Goal: Task Accomplishment & Management: Check status

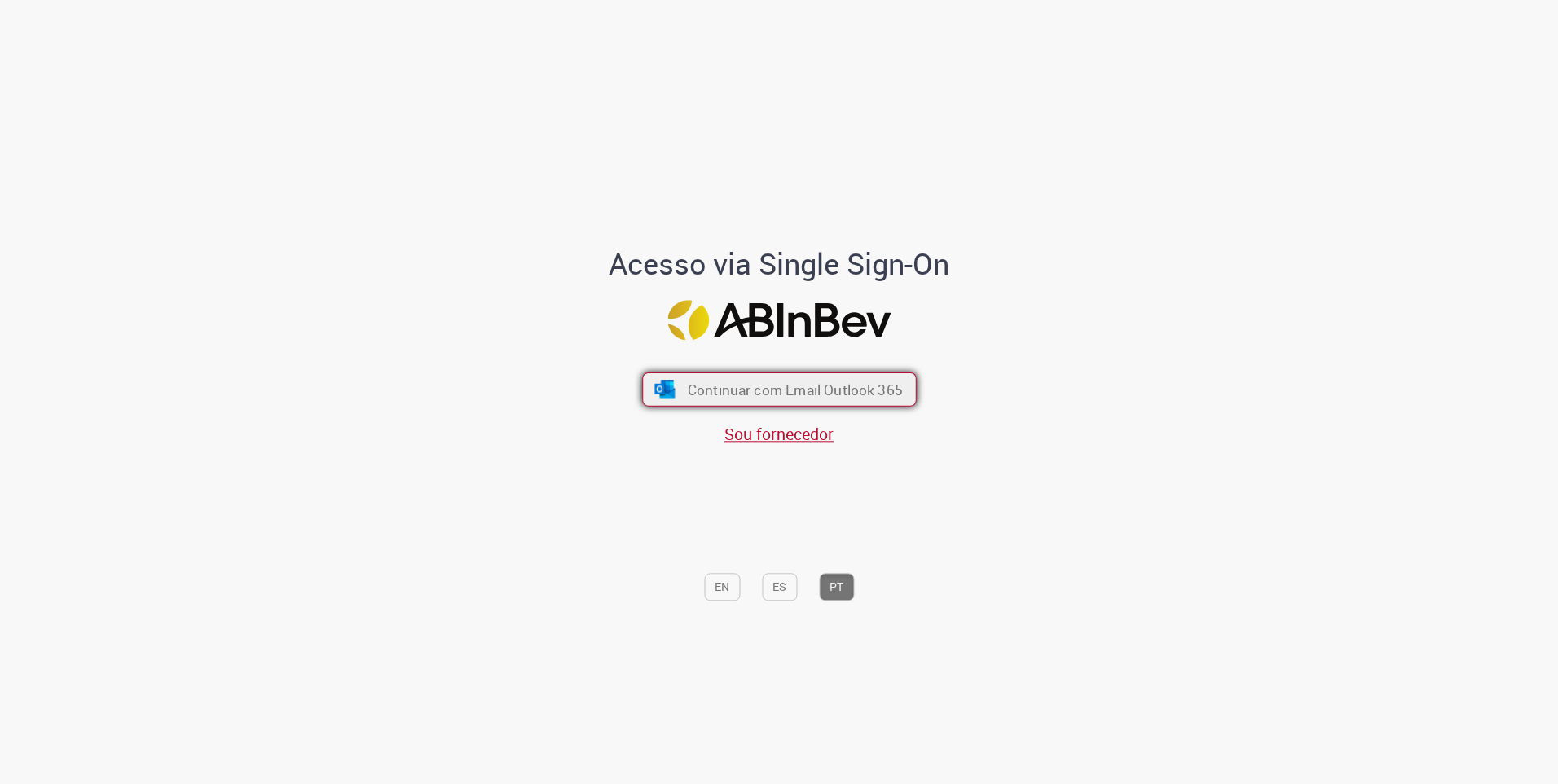
drag, startPoint x: 855, startPoint y: 391, endPoint x: 844, endPoint y: 397, distance: 12.5
click at [854, 390] on span "Continuar com Email Outlook 365" at bounding box center [794, 389] width 215 height 18
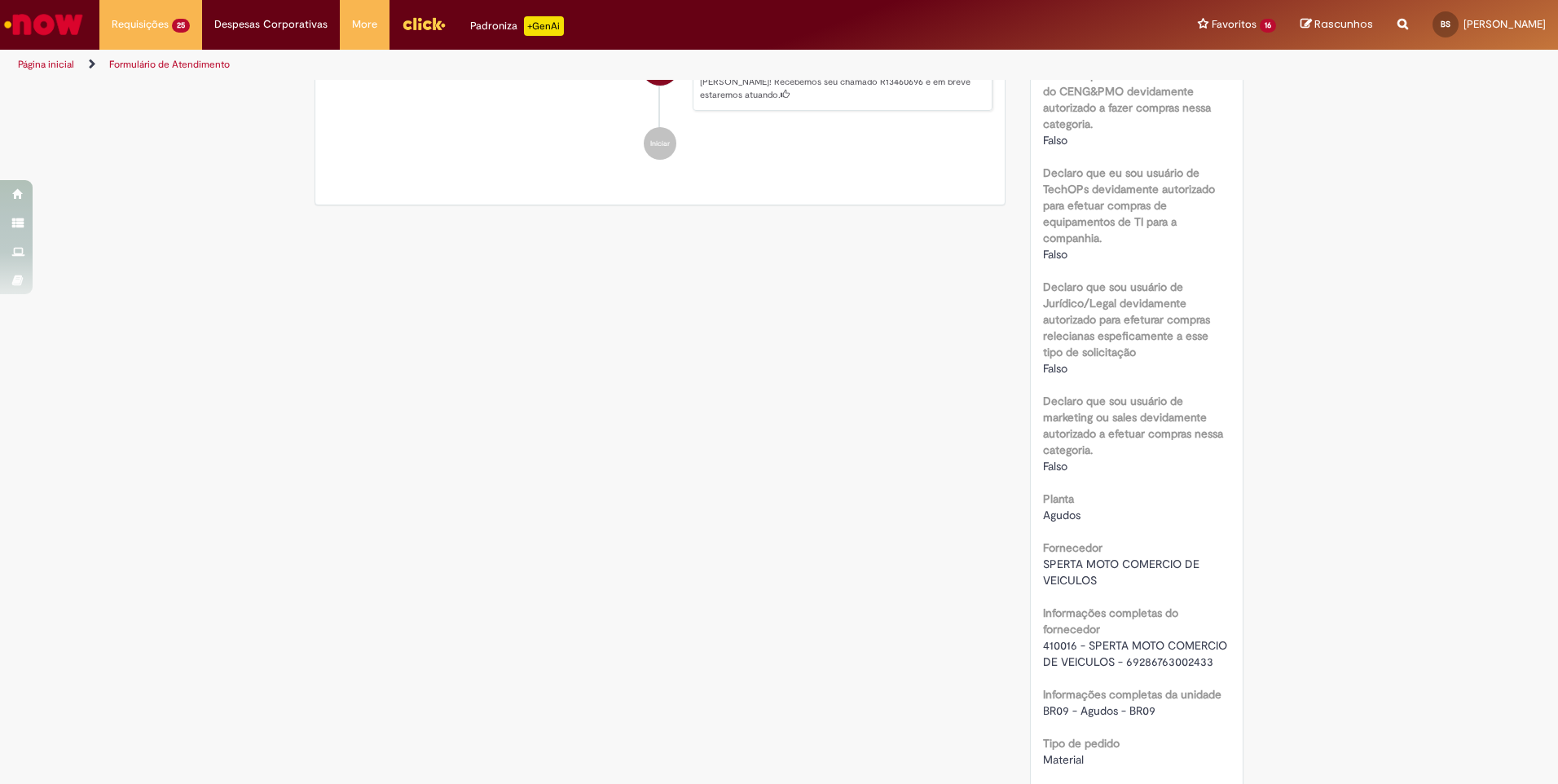
scroll to position [1223, 0]
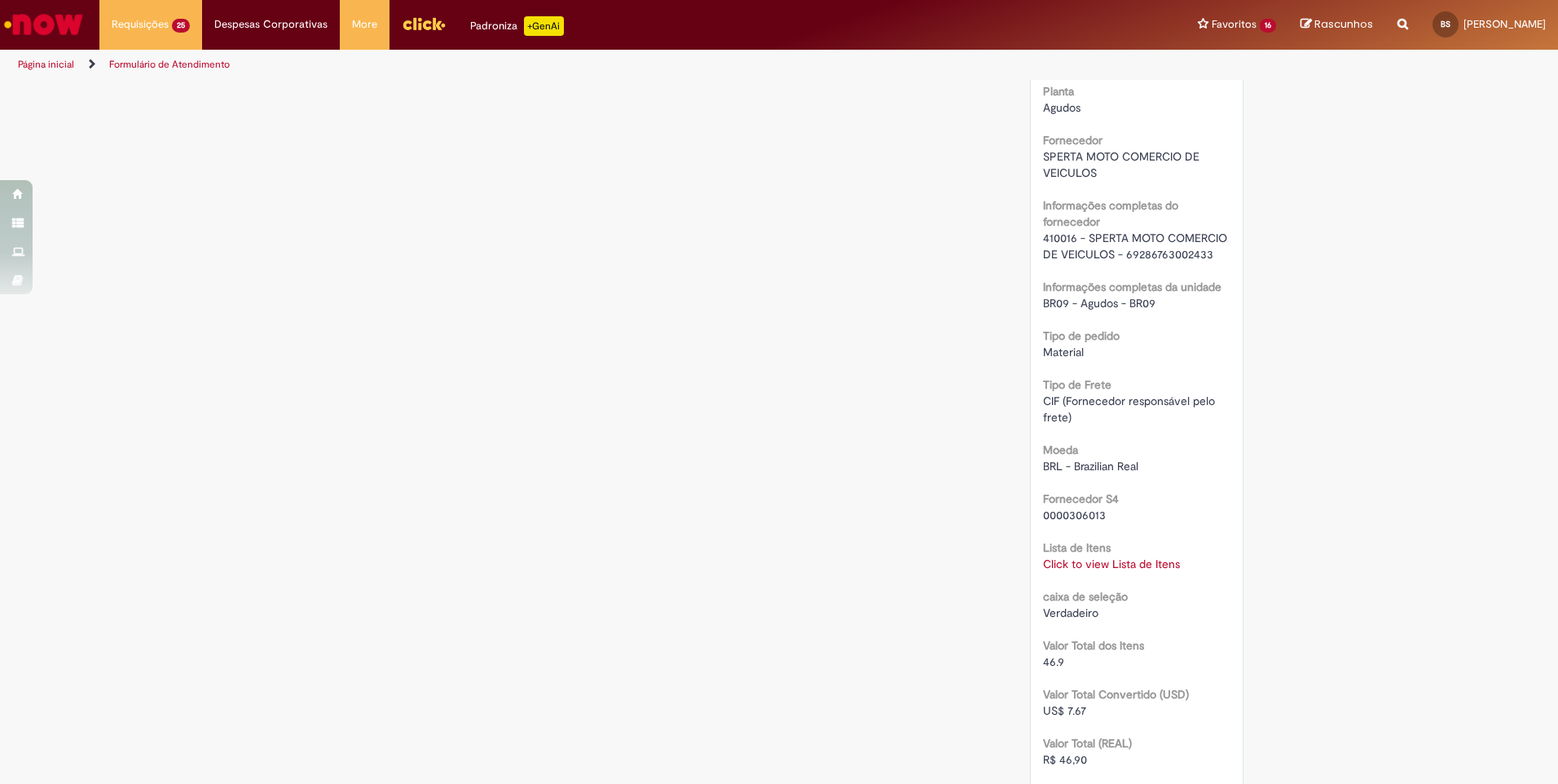
click at [1084, 565] on link "Click to view Lista de Itens" at bounding box center [1111, 564] width 136 height 15
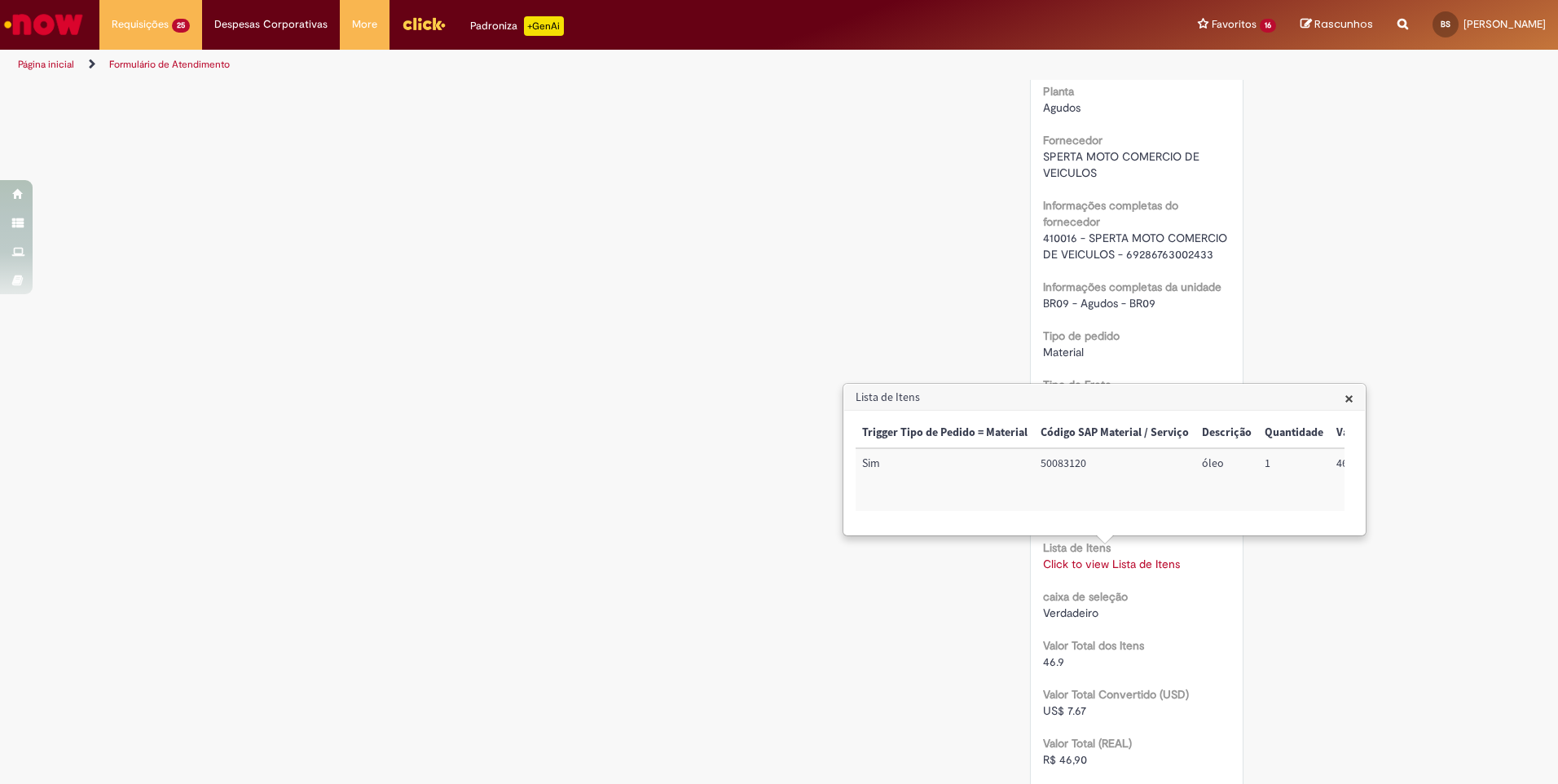
click at [1351, 396] on span "×" at bounding box center [1349, 398] width 9 height 22
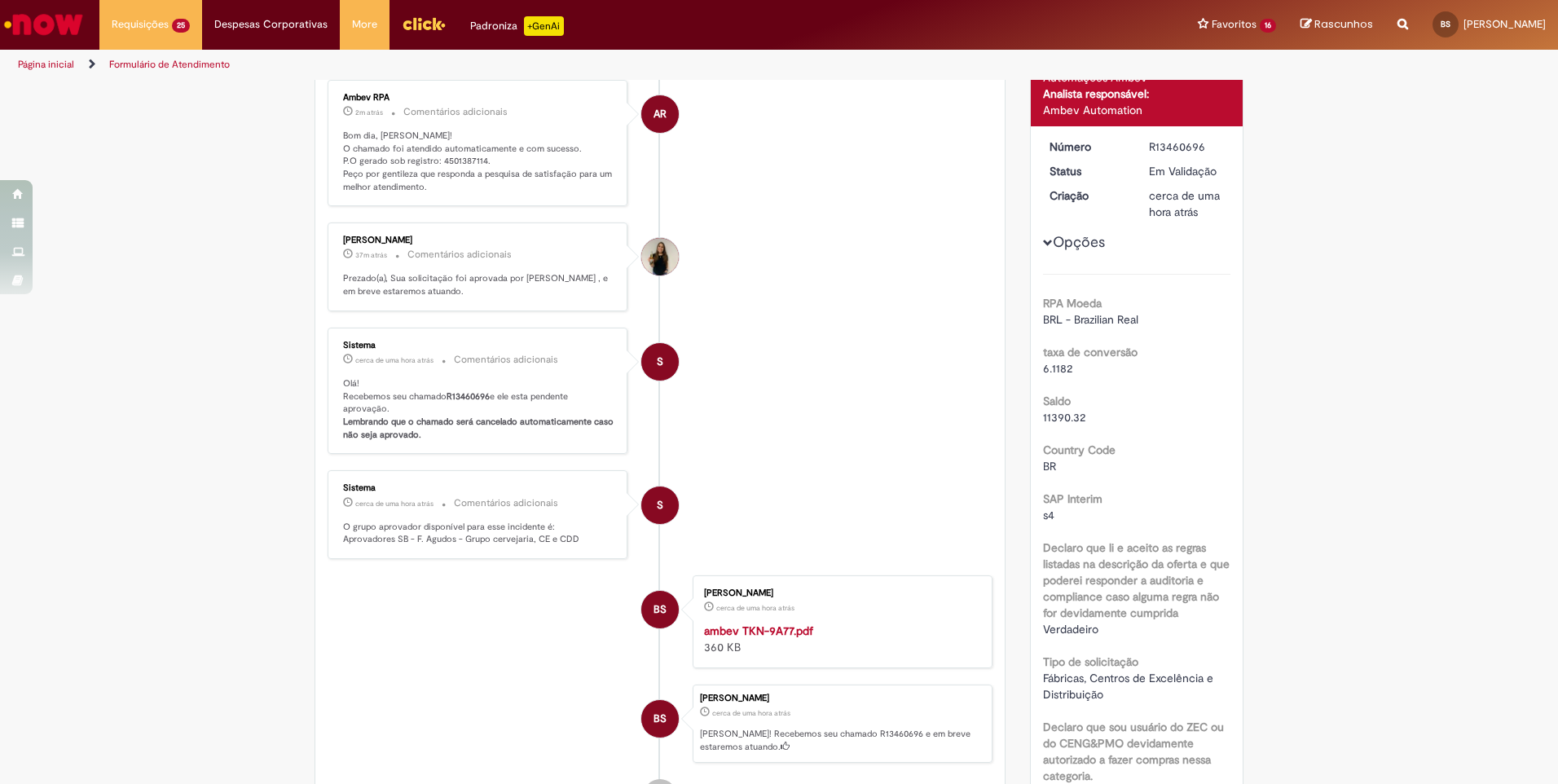
scroll to position [0, 0]
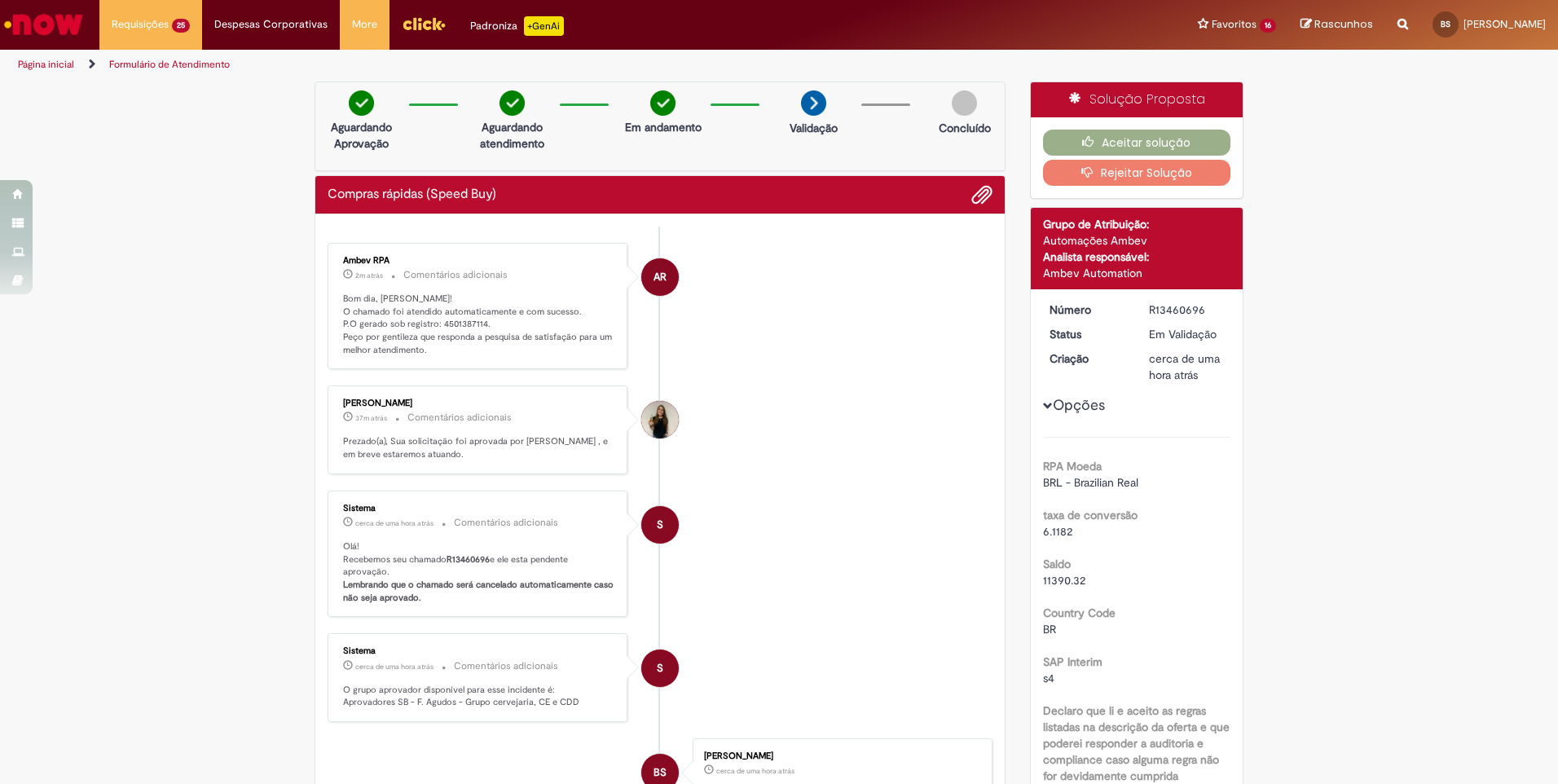
click at [445, 323] on p "Bom dia, [PERSON_NAME]! O chamado foi atendido automaticamente e com sucesso. P…" at bounding box center [479, 324] width 271 height 64
copy p "4501387114"
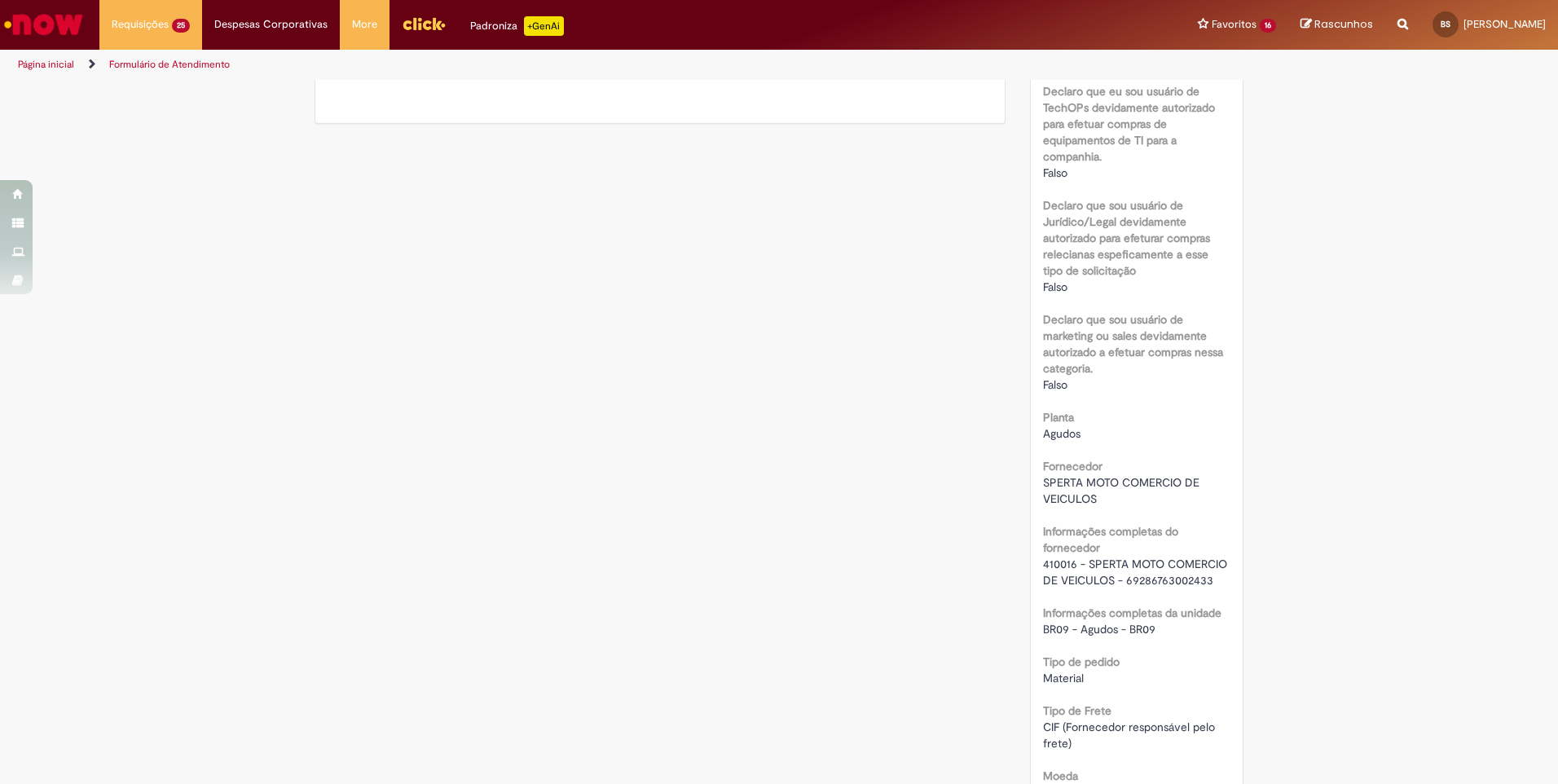
scroll to position [1223, 0]
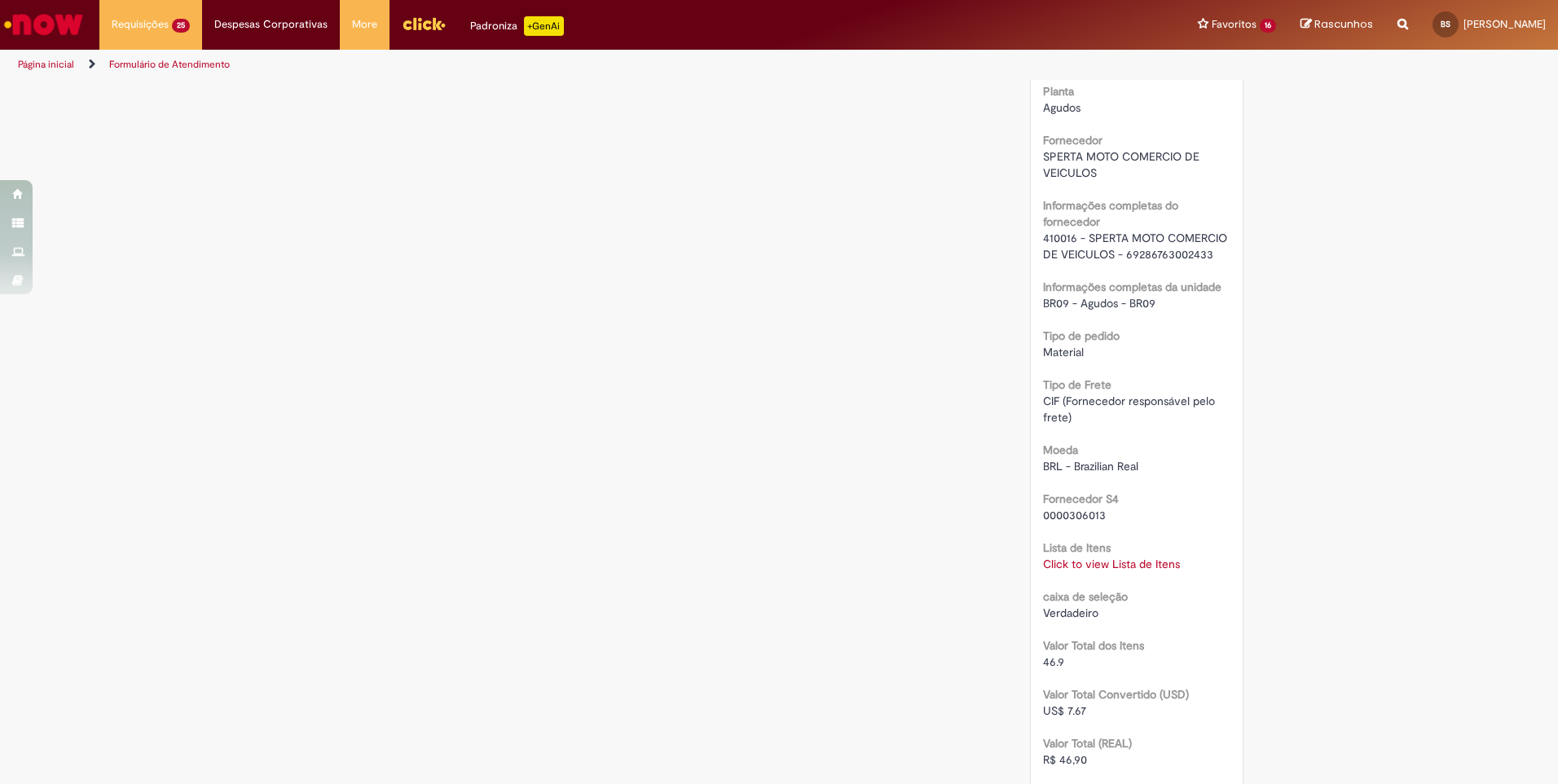
click at [1107, 568] on link "Click to view Lista de Itens" at bounding box center [1111, 564] width 136 height 15
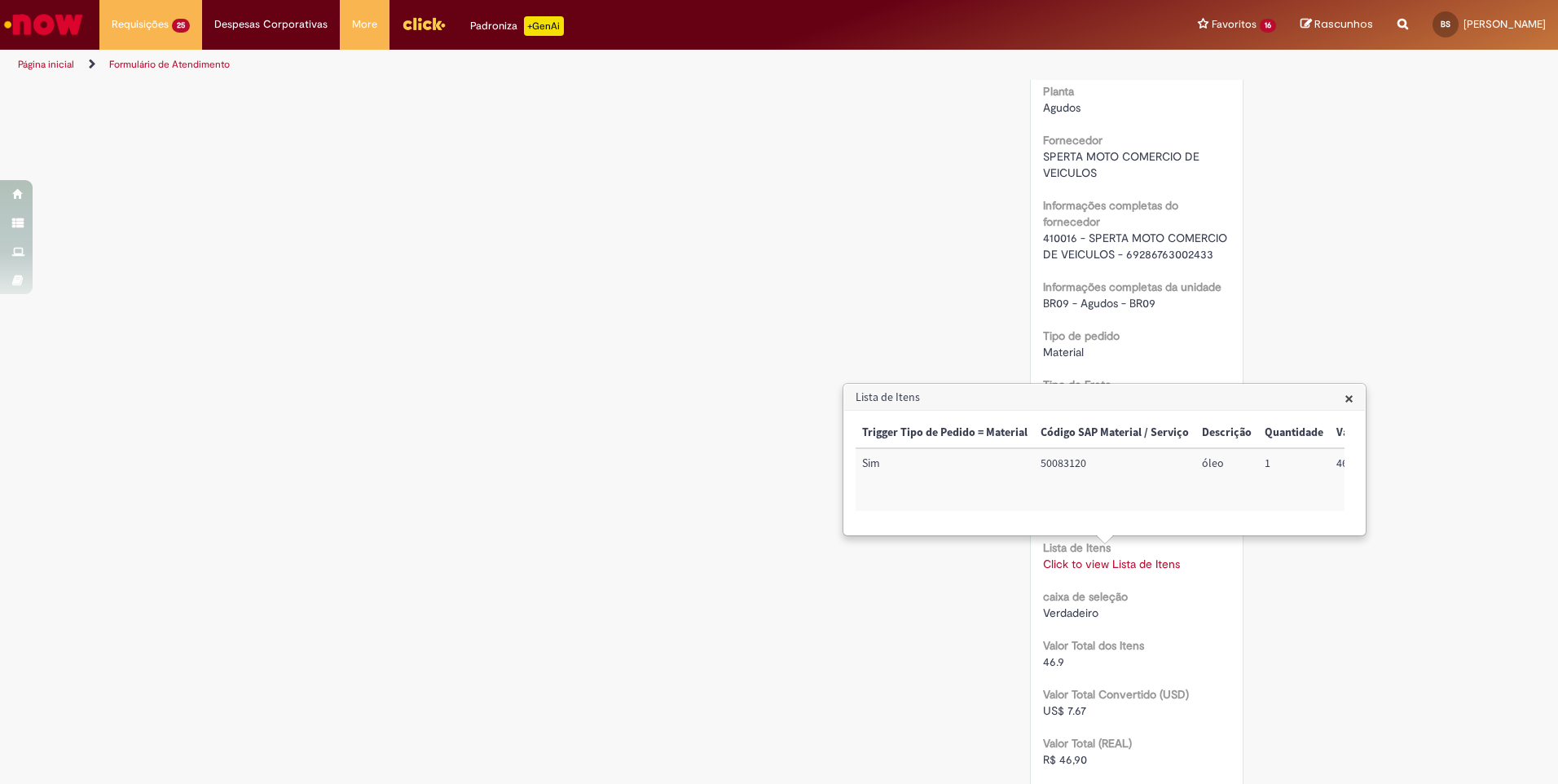
click at [1347, 398] on span "×" at bounding box center [1349, 398] width 9 height 22
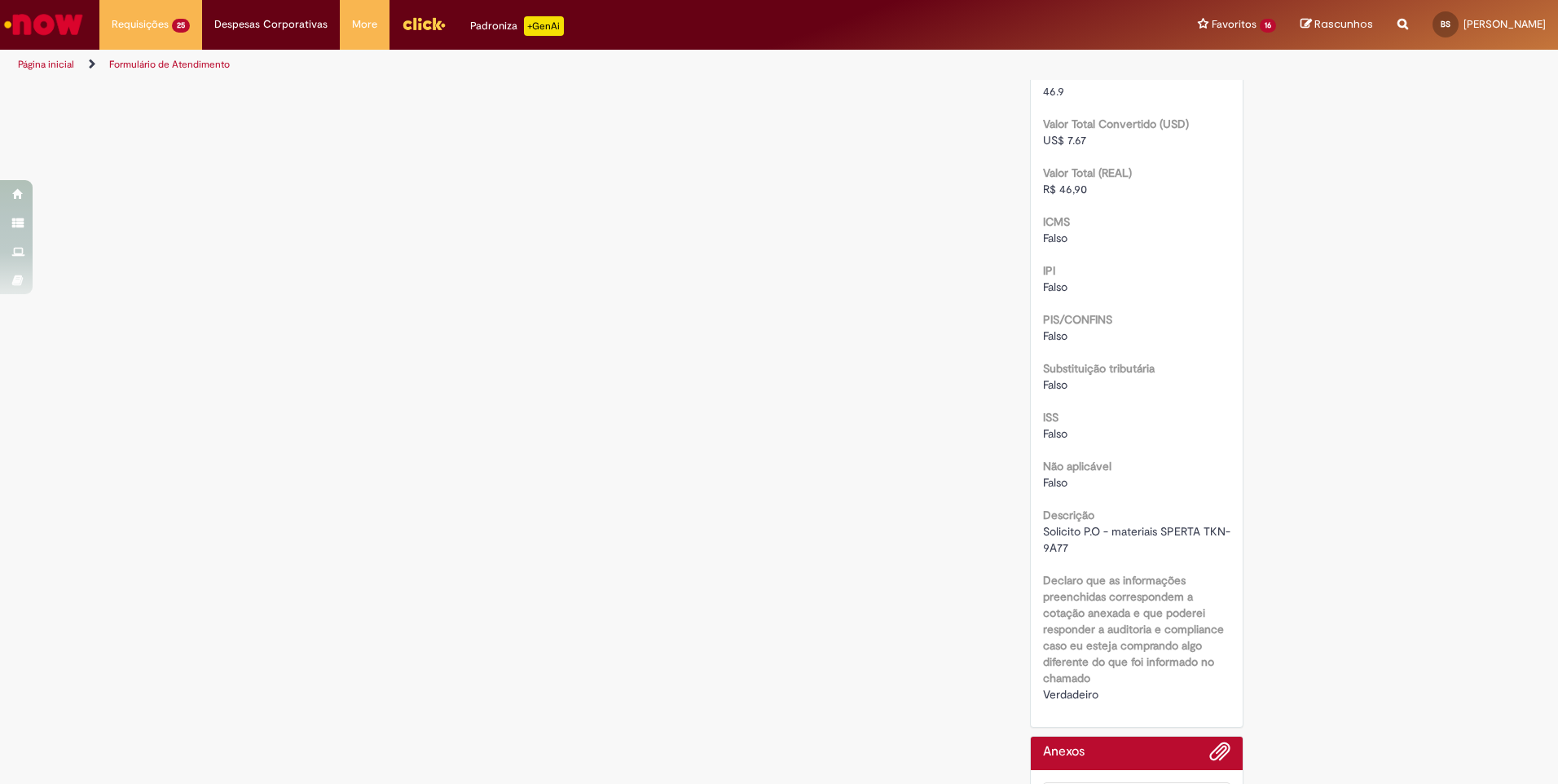
scroll to position [1889, 0]
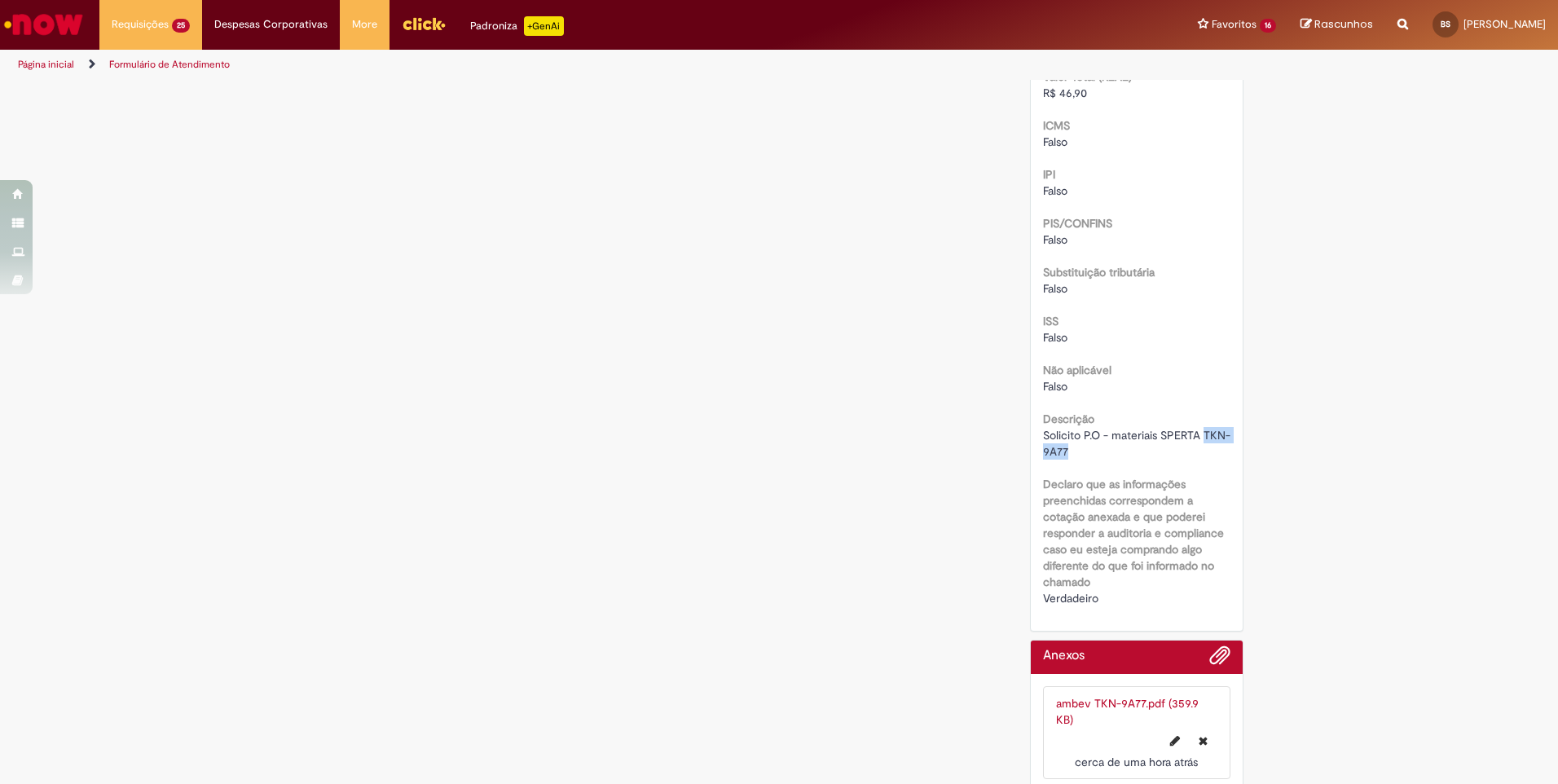
drag, startPoint x: 1199, startPoint y: 434, endPoint x: 1214, endPoint y: 454, distance: 25.0
click at [1214, 454] on div "Solicito P.O - materiais SPERTA TKN-9A77" at bounding box center [1138, 443] width 189 height 33
copy span "TKN-9A77"
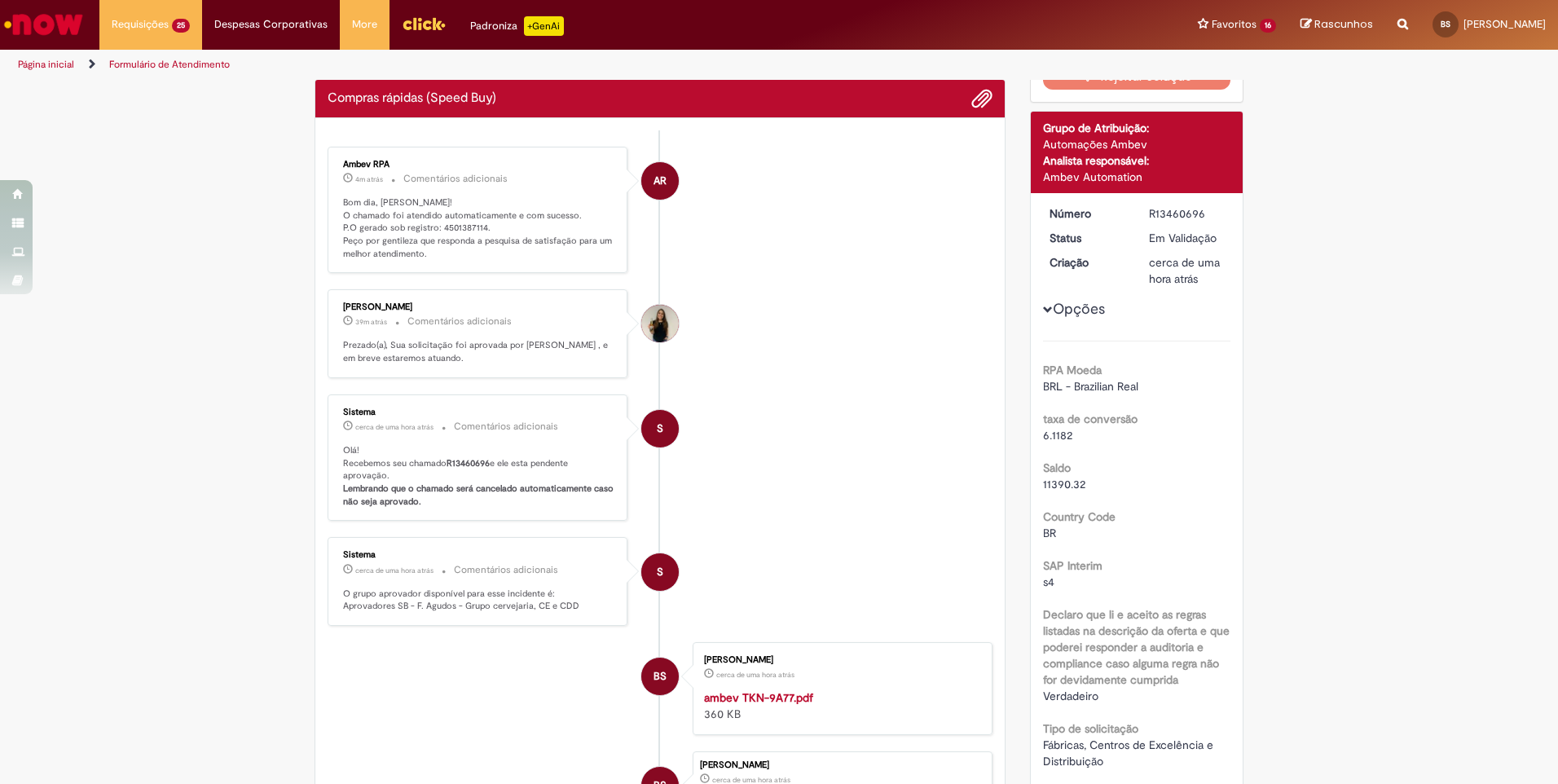
scroll to position [0, 0]
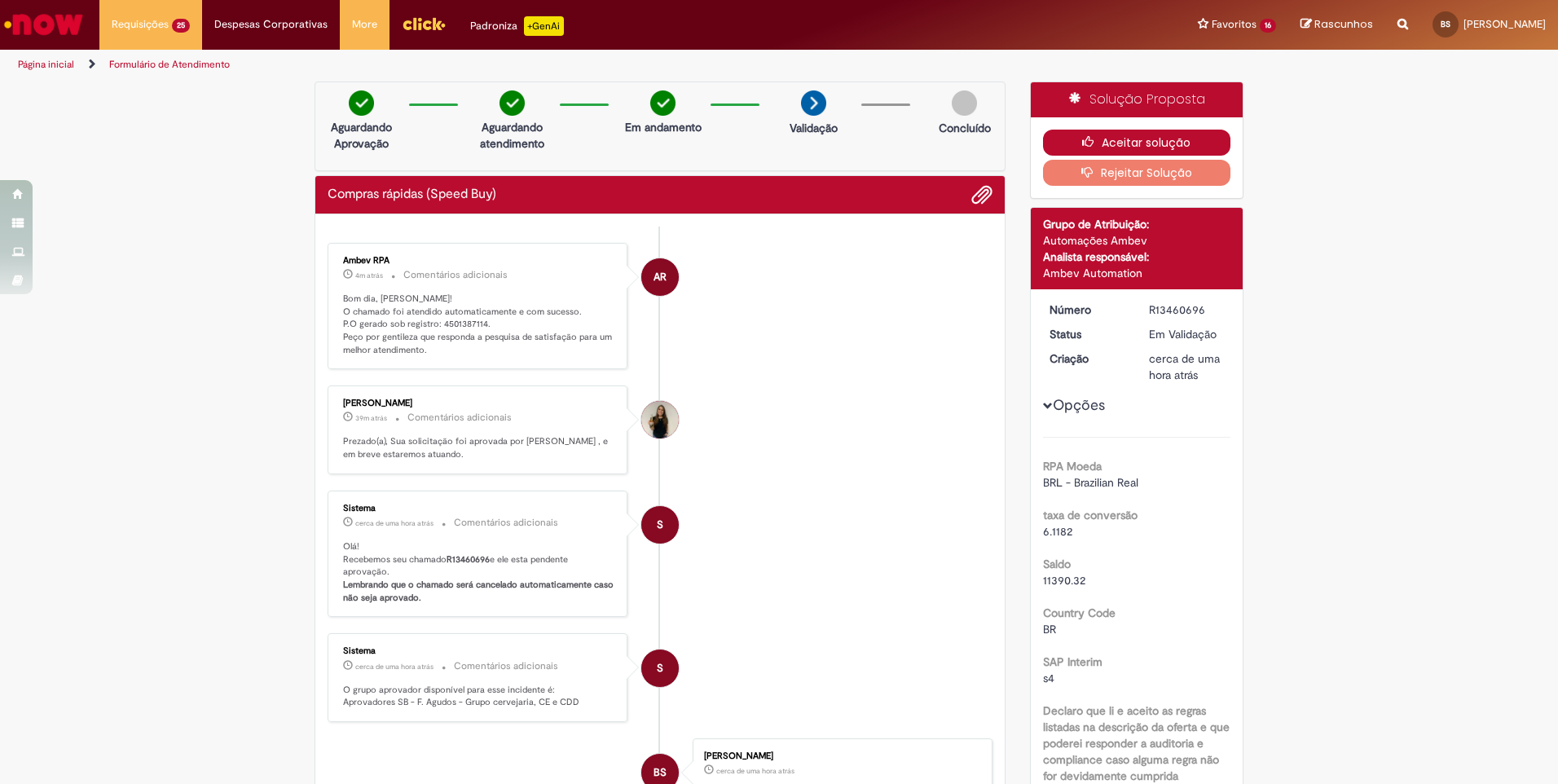
click at [1157, 140] on button "Aceitar solução" at bounding box center [1138, 142] width 189 height 26
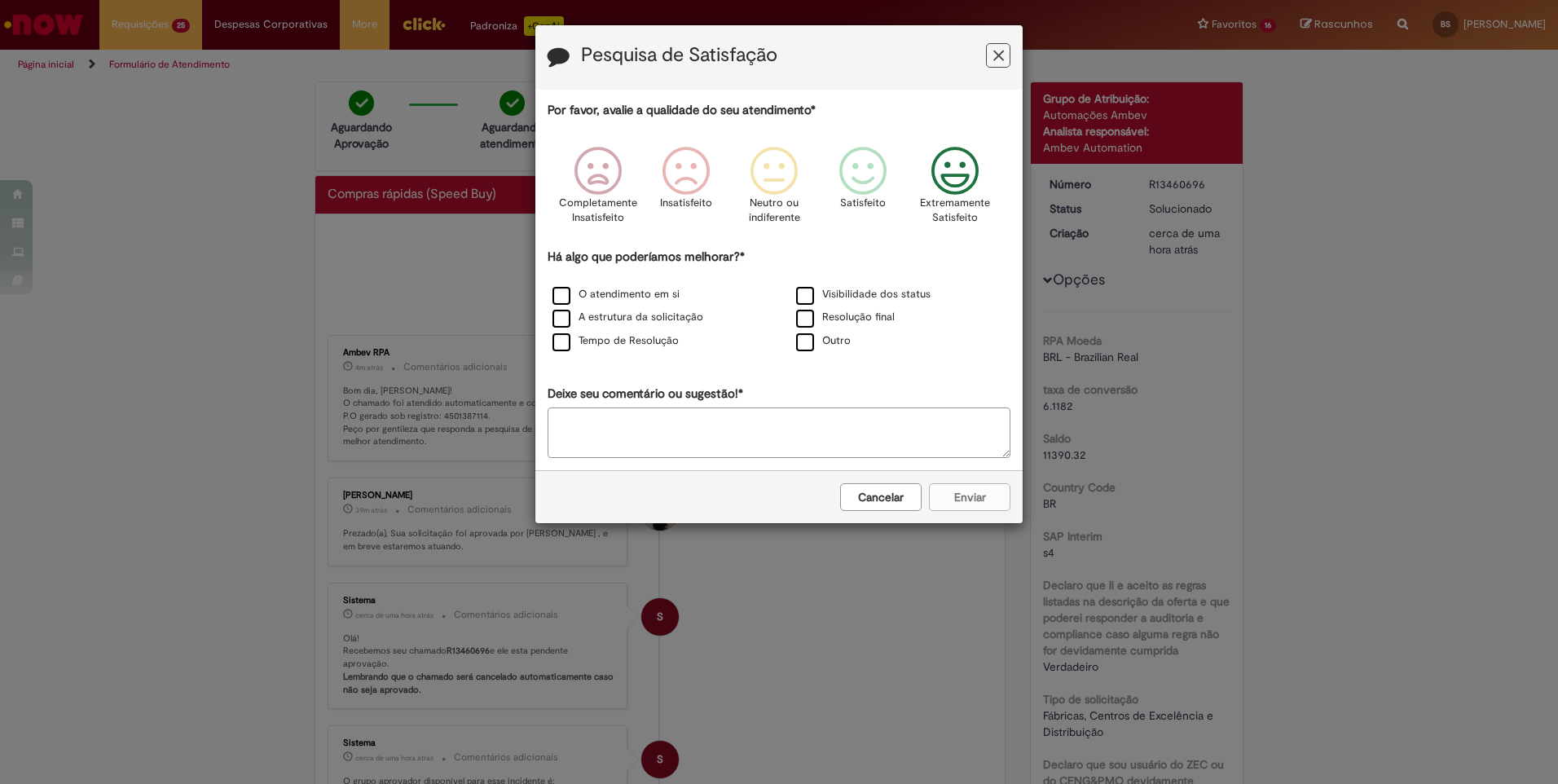
click at [953, 179] on icon "Feedback" at bounding box center [955, 170] width 61 height 49
click at [664, 289] on label "O atendimento em si" at bounding box center [616, 294] width 127 height 16
click at [994, 499] on button "Enviar" at bounding box center [969, 497] width 82 height 27
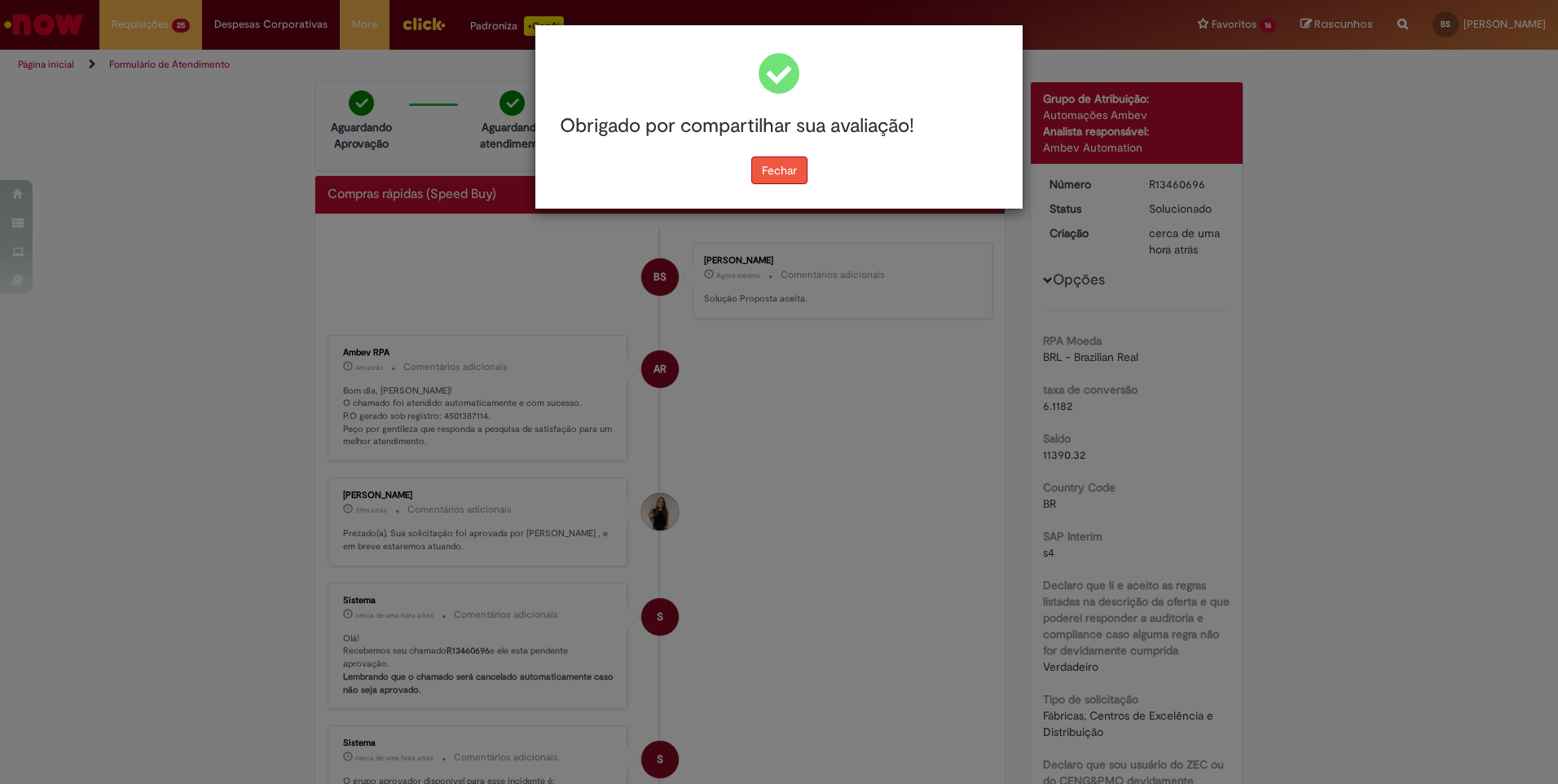
click at [779, 177] on button "Fechar" at bounding box center [779, 170] width 56 height 27
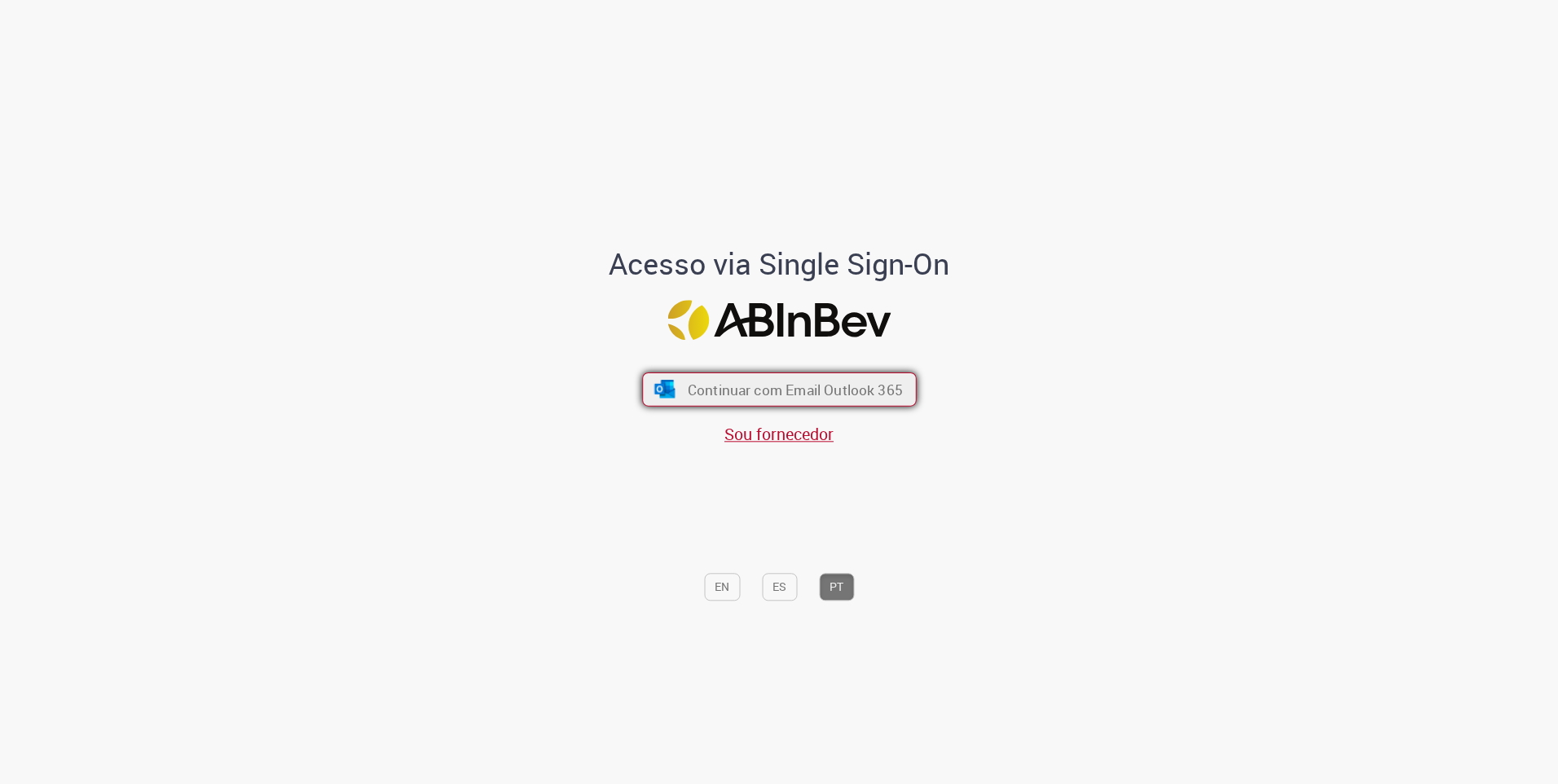
click at [817, 392] on span "Continuar com Email Outlook 365" at bounding box center [794, 389] width 215 height 18
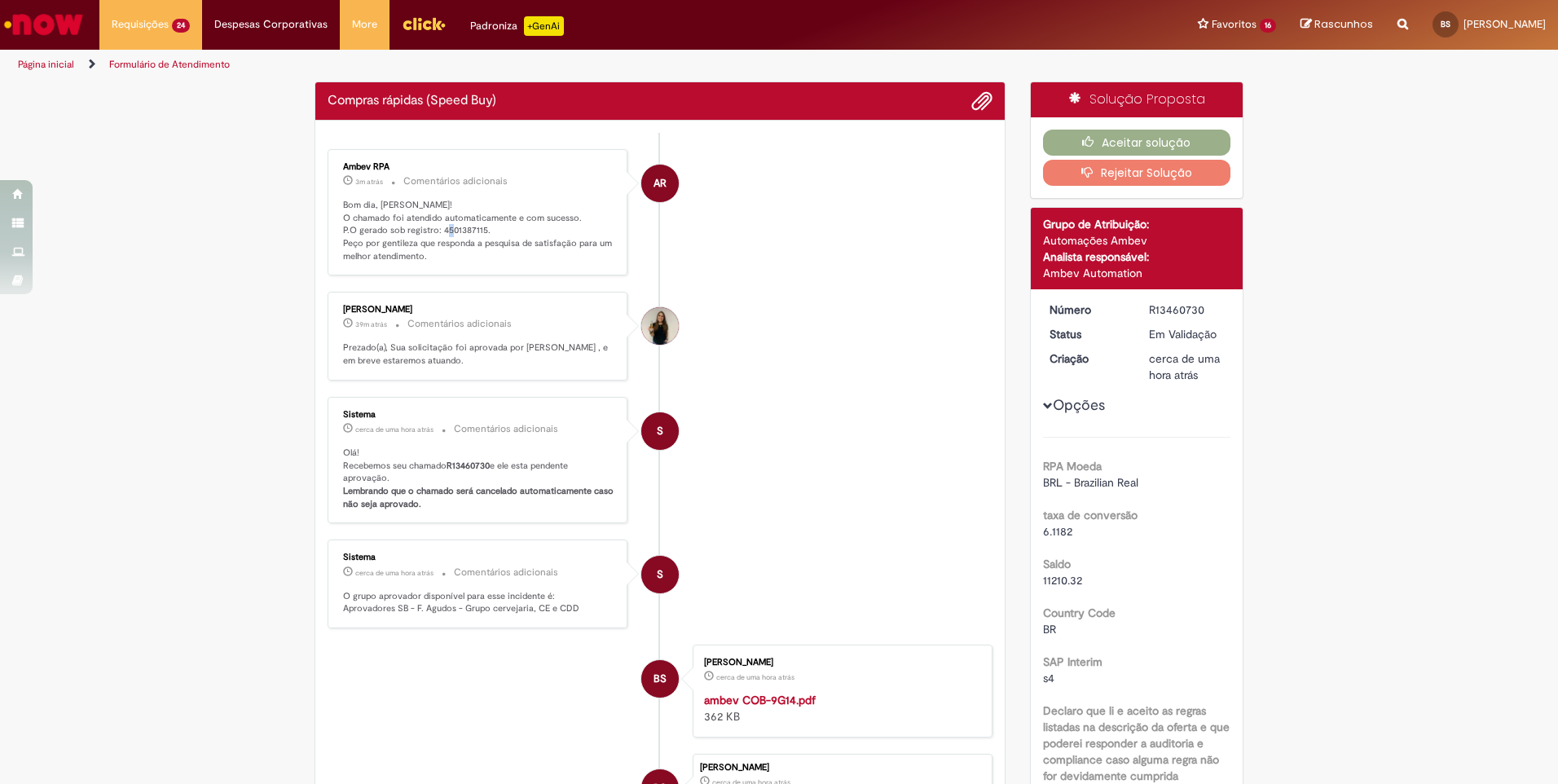
click at [468, 235] on p "Bom dia, Beatriz! O chamado foi atendido automaticamente e com sucesso. P.O ger…" at bounding box center [479, 231] width 271 height 64
click at [465, 230] on p "Bom dia, Beatriz! O chamado foi atendido automaticamente e com sucesso. P.O ger…" at bounding box center [479, 231] width 271 height 64
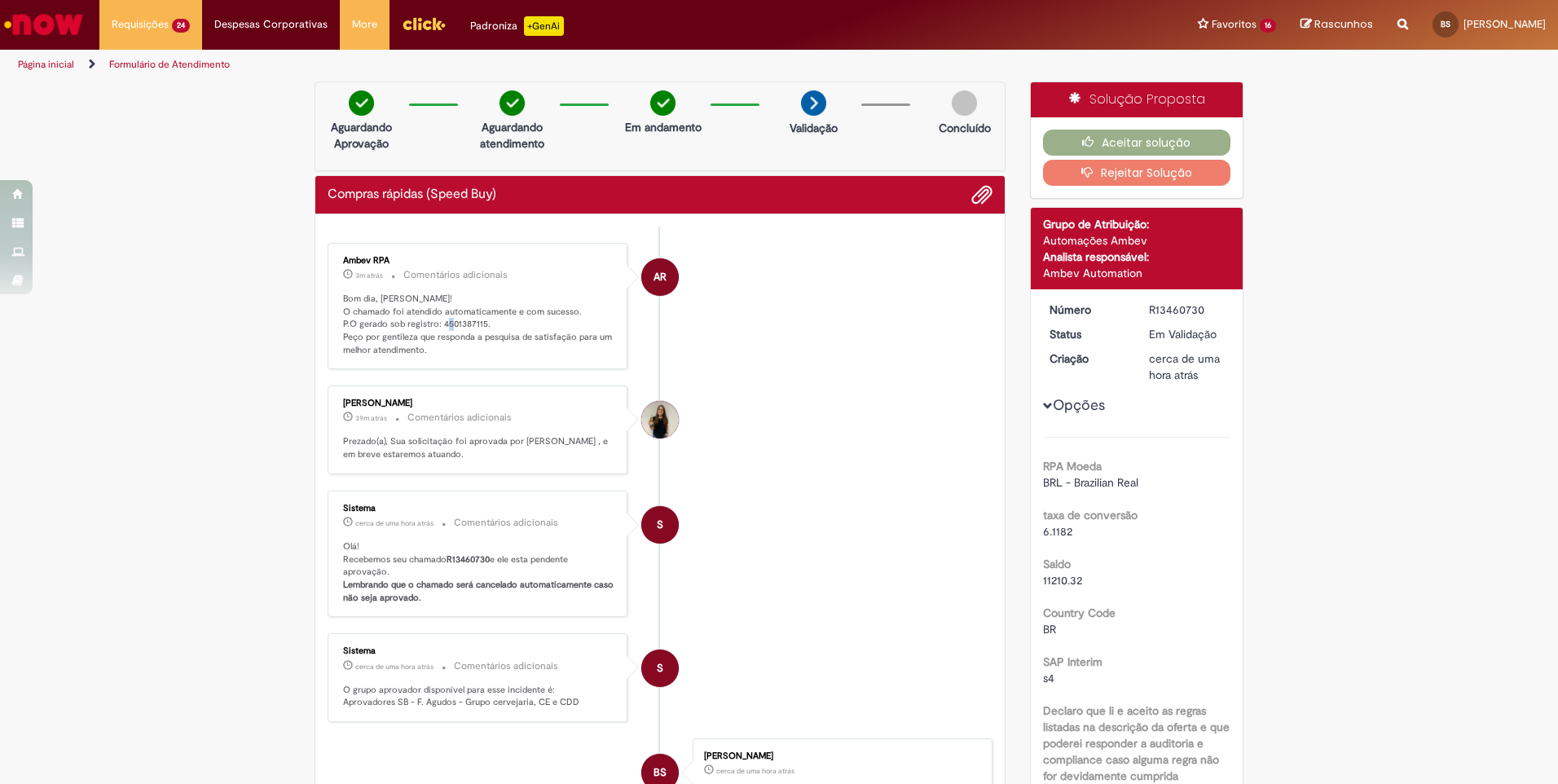
click at [465, 230] on ul "AR Ambev RPA 3m atrás 3 minutos atrás Comentários adicionais Bom dia, Beatriz! …" at bounding box center [660, 608] width 665 height 765
drag, startPoint x: 465, startPoint y: 230, endPoint x: 611, endPoint y: 479, distance: 288.6
click at [626, 485] on ul "AR Ambev RPA 3m atrás 3 minutos atrás Comentários adicionais Bom dia, Beatriz! …" at bounding box center [660, 608] width 665 height 765
click at [450, 321] on p "Bom dia, Beatriz! O chamado foi atendido automaticamente e com sucesso. P.O ger…" at bounding box center [479, 324] width 271 height 64
click at [456, 324] on p "Bom dia, Beatriz! O chamado foi atendido automaticamente e com sucesso. P.O ger…" at bounding box center [479, 324] width 271 height 64
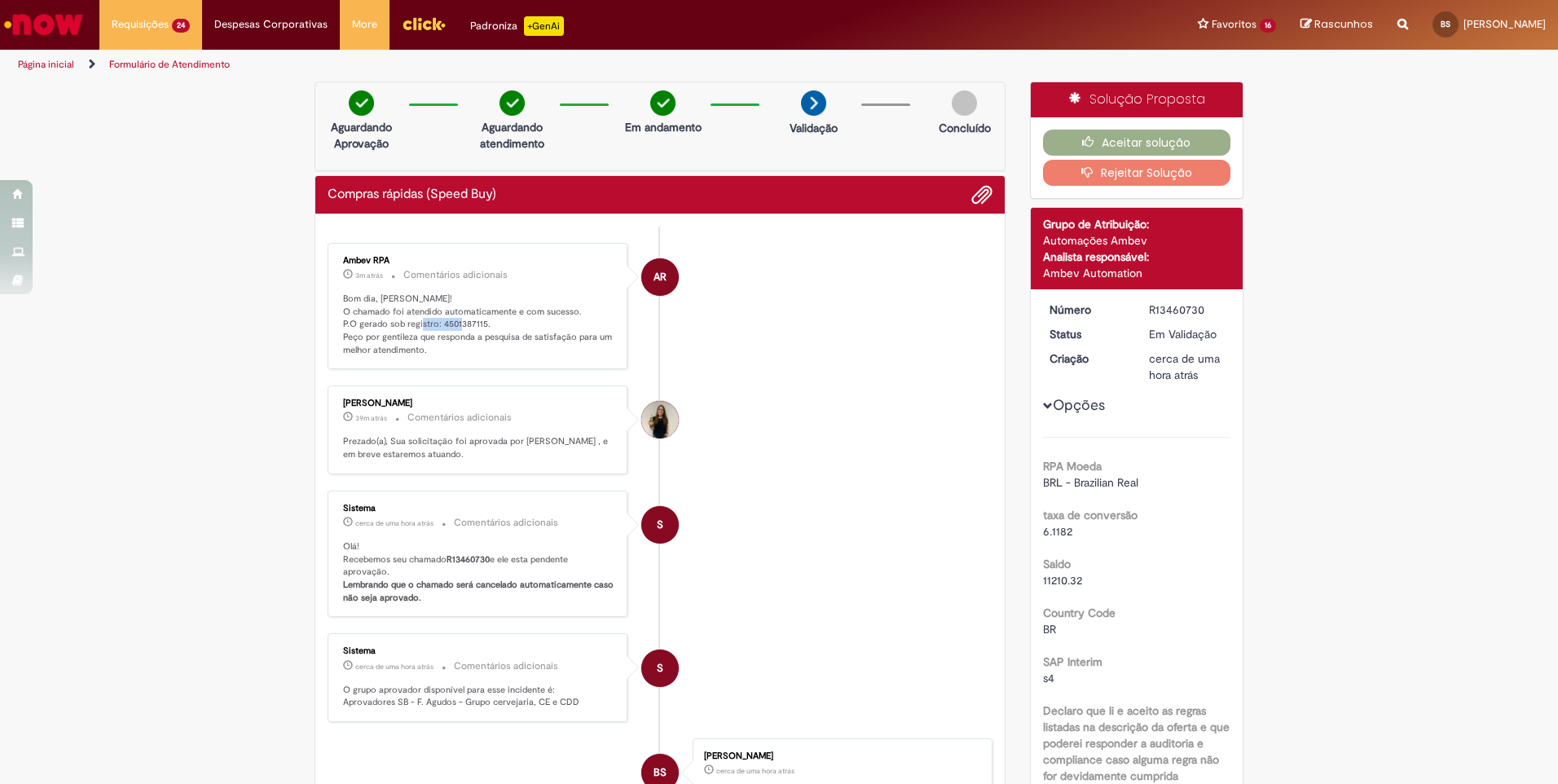
click at [456, 324] on p "Bom dia, Beatriz! O chamado foi atendido automaticamente e com sucesso. P.O ger…" at bounding box center [479, 324] width 271 height 64
copy p "4501387115"
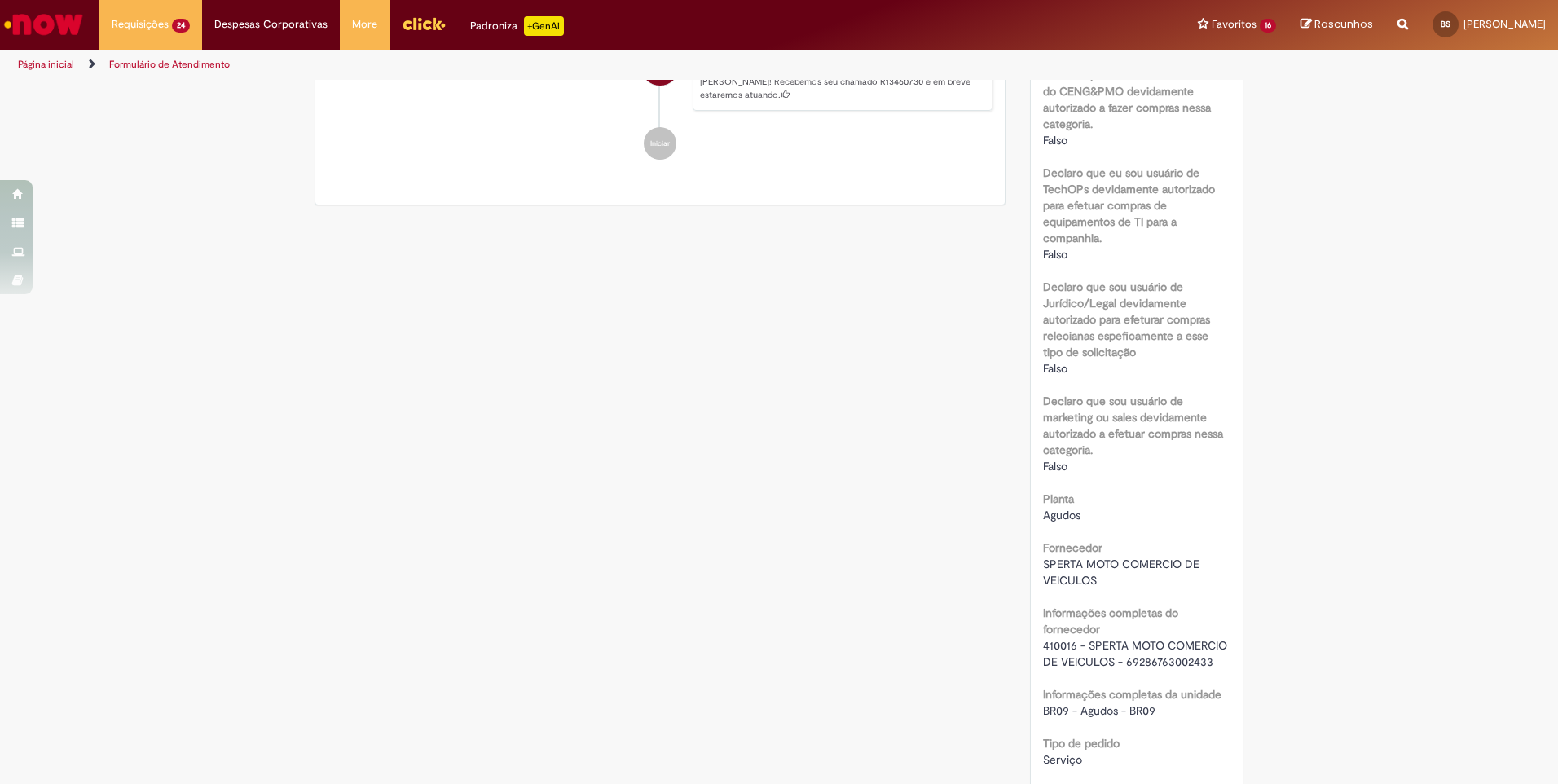
scroll to position [1141, 0]
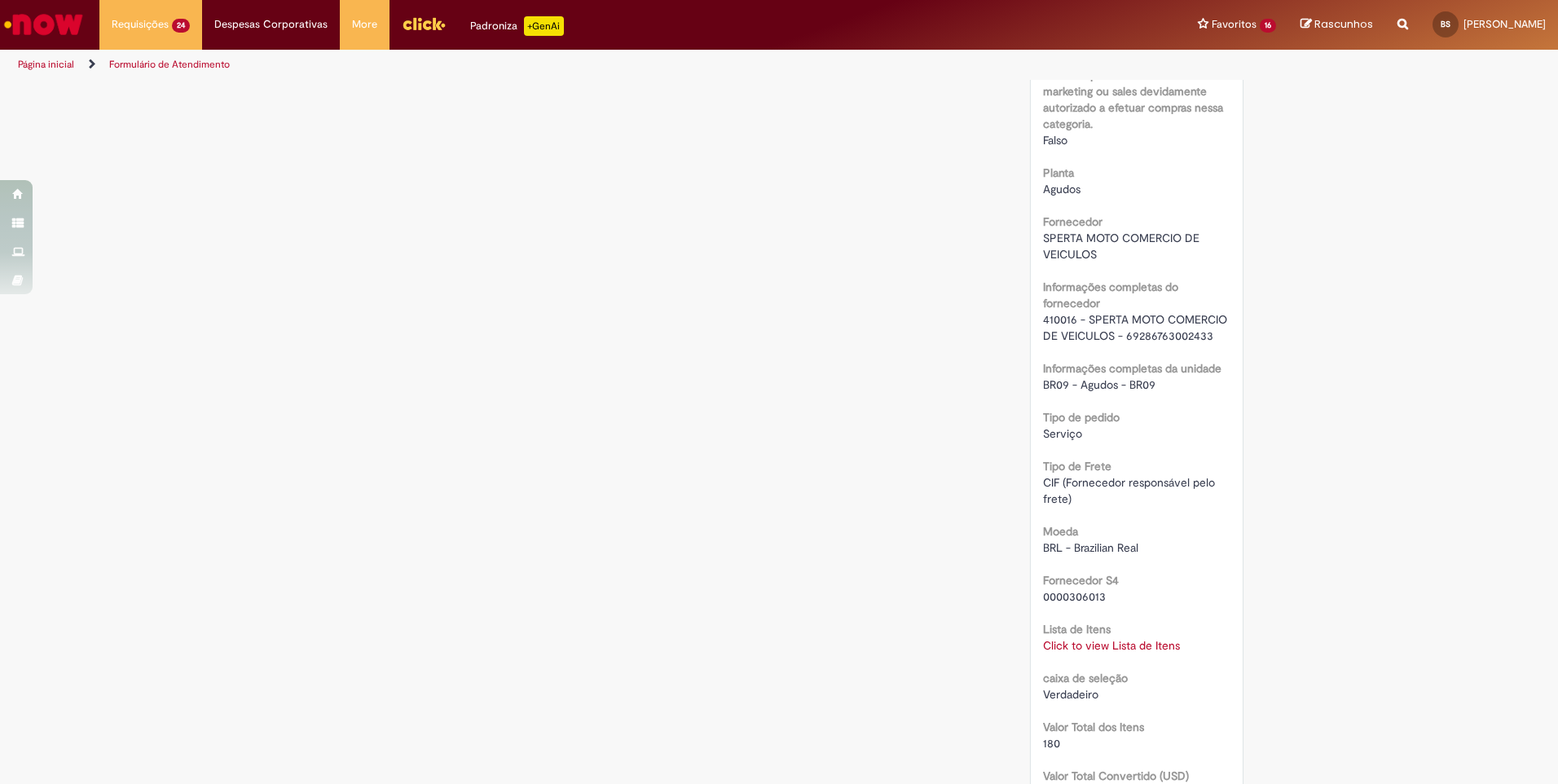
click at [1090, 639] on link "Click to view Lista de Itens" at bounding box center [1111, 646] width 136 height 15
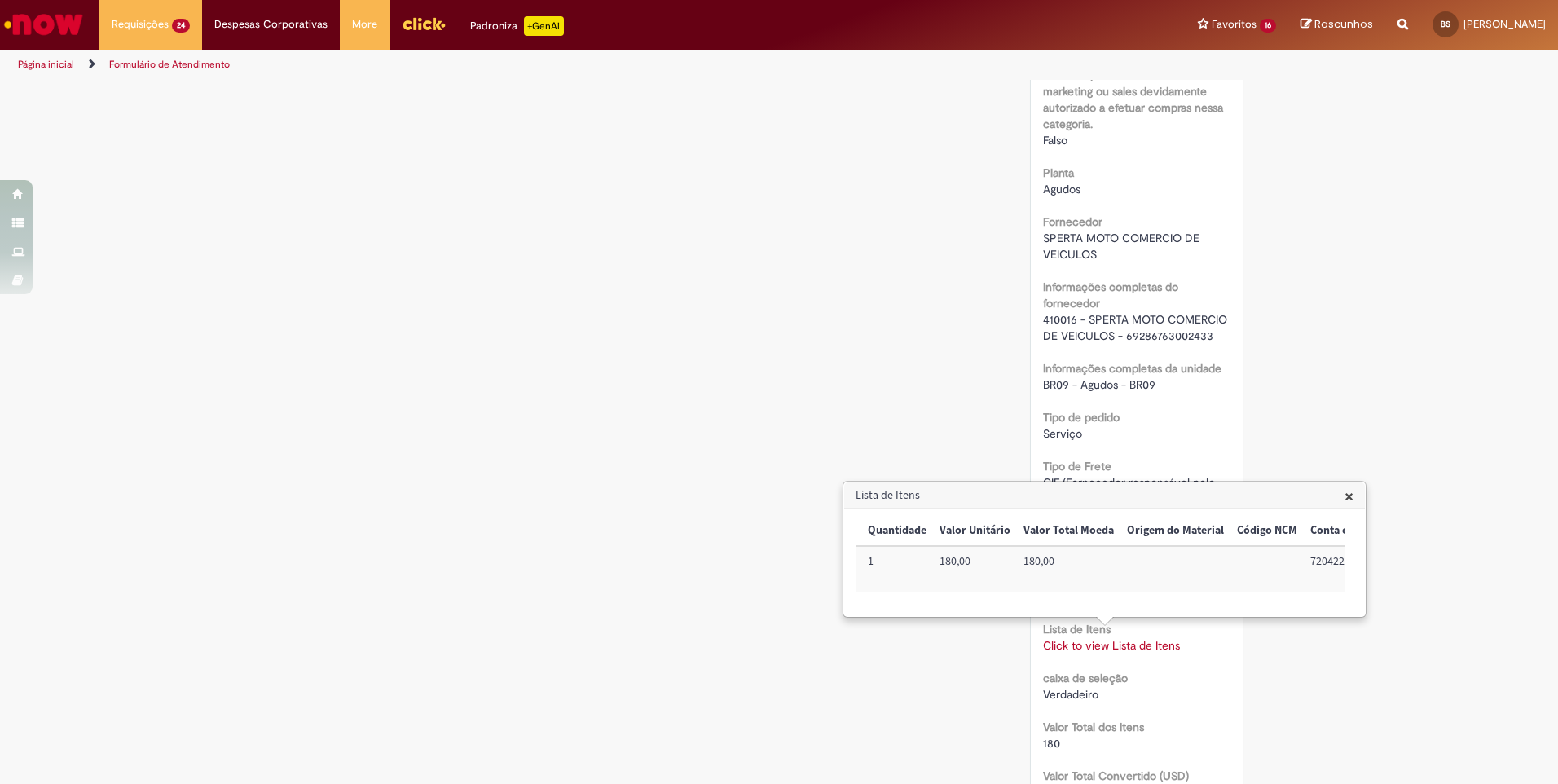
scroll to position [1303, 0]
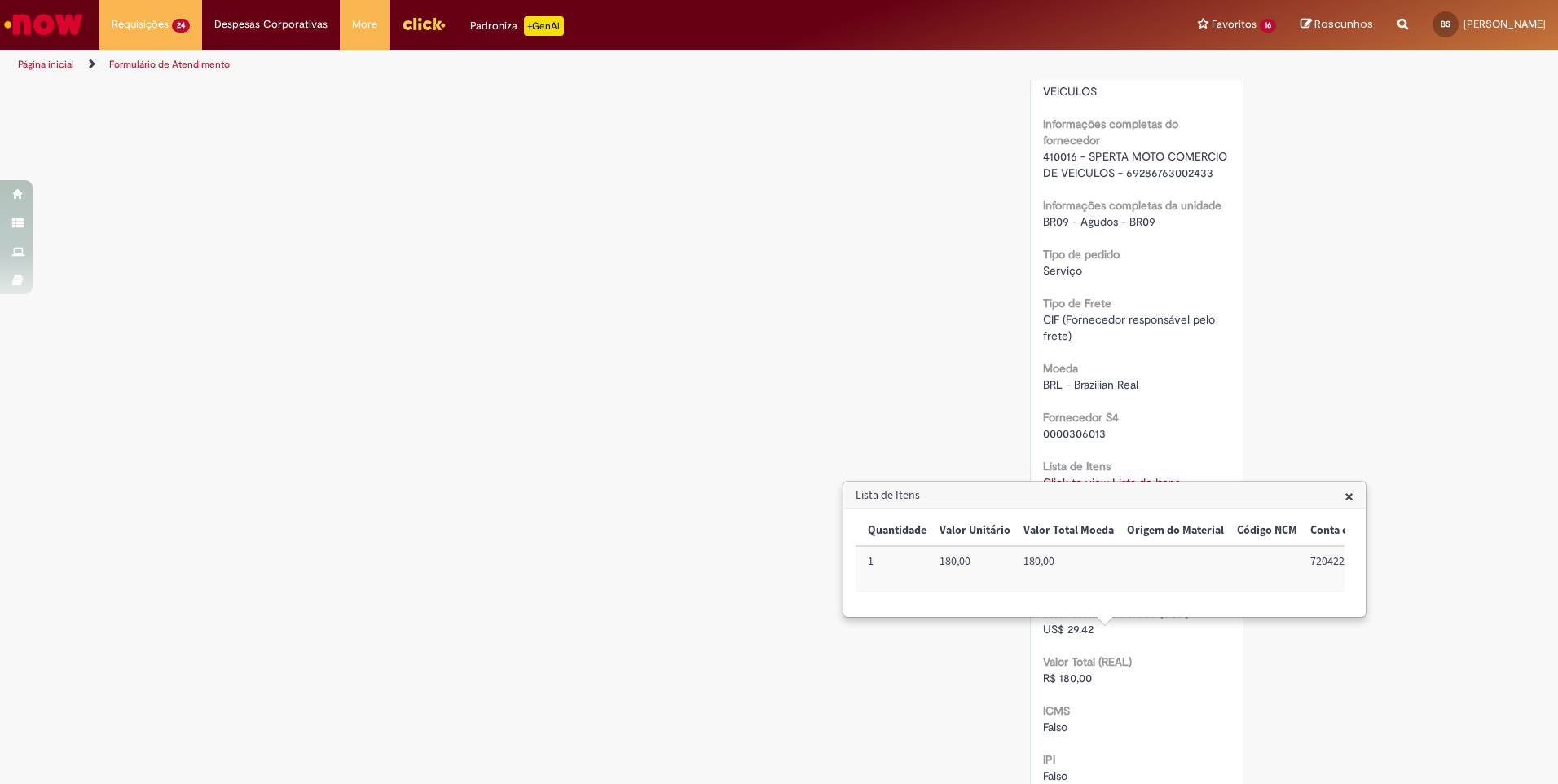
click at [1352, 496] on span "×" at bounding box center [1349, 495] width 9 height 22
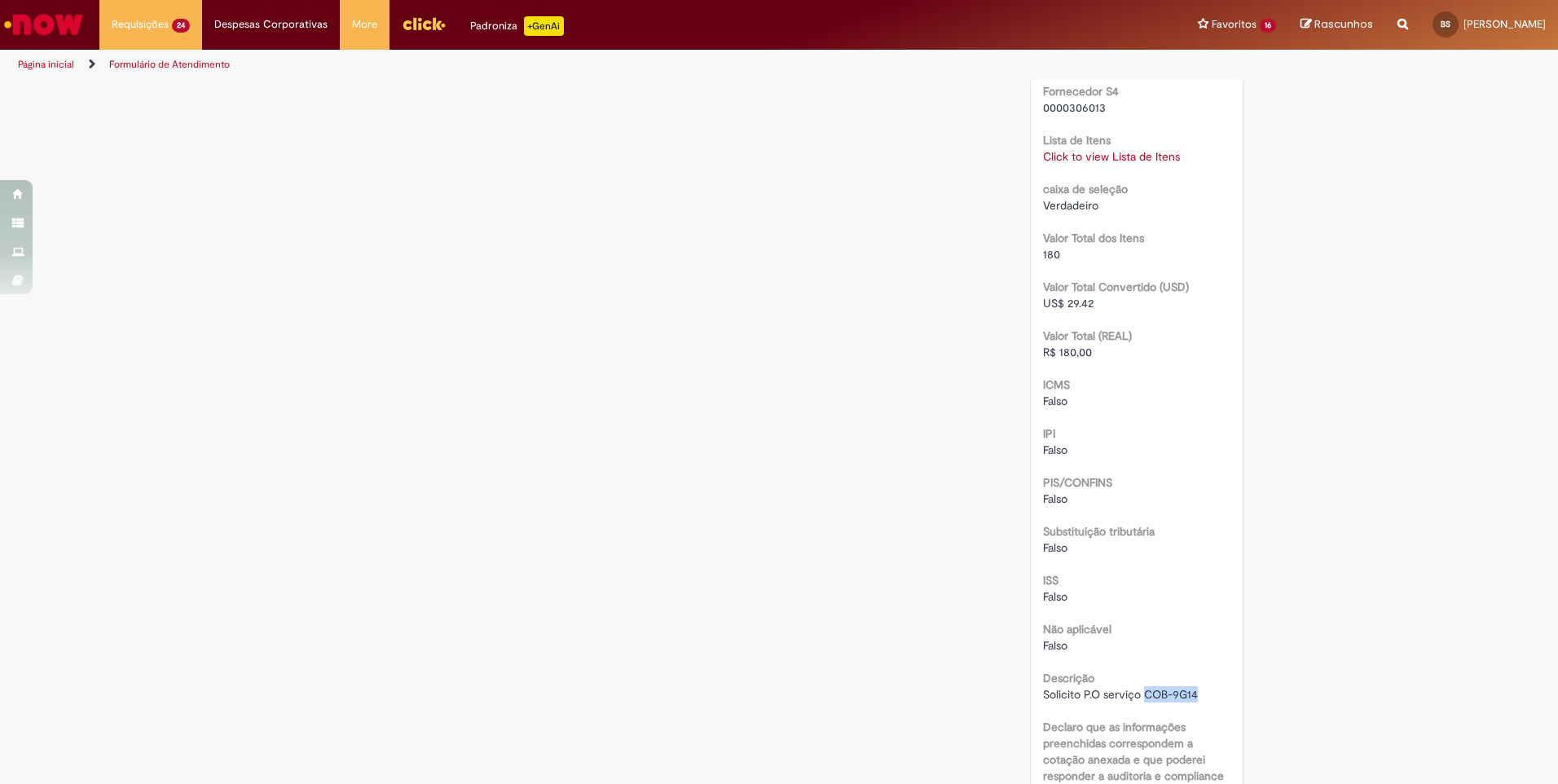
drag, startPoint x: 1137, startPoint y: 697, endPoint x: 1193, endPoint y: 689, distance: 56.6
click at [1193, 689] on div "Solicito P.O serviço COB-9G14" at bounding box center [1138, 694] width 189 height 16
copy span "COB-9G14"
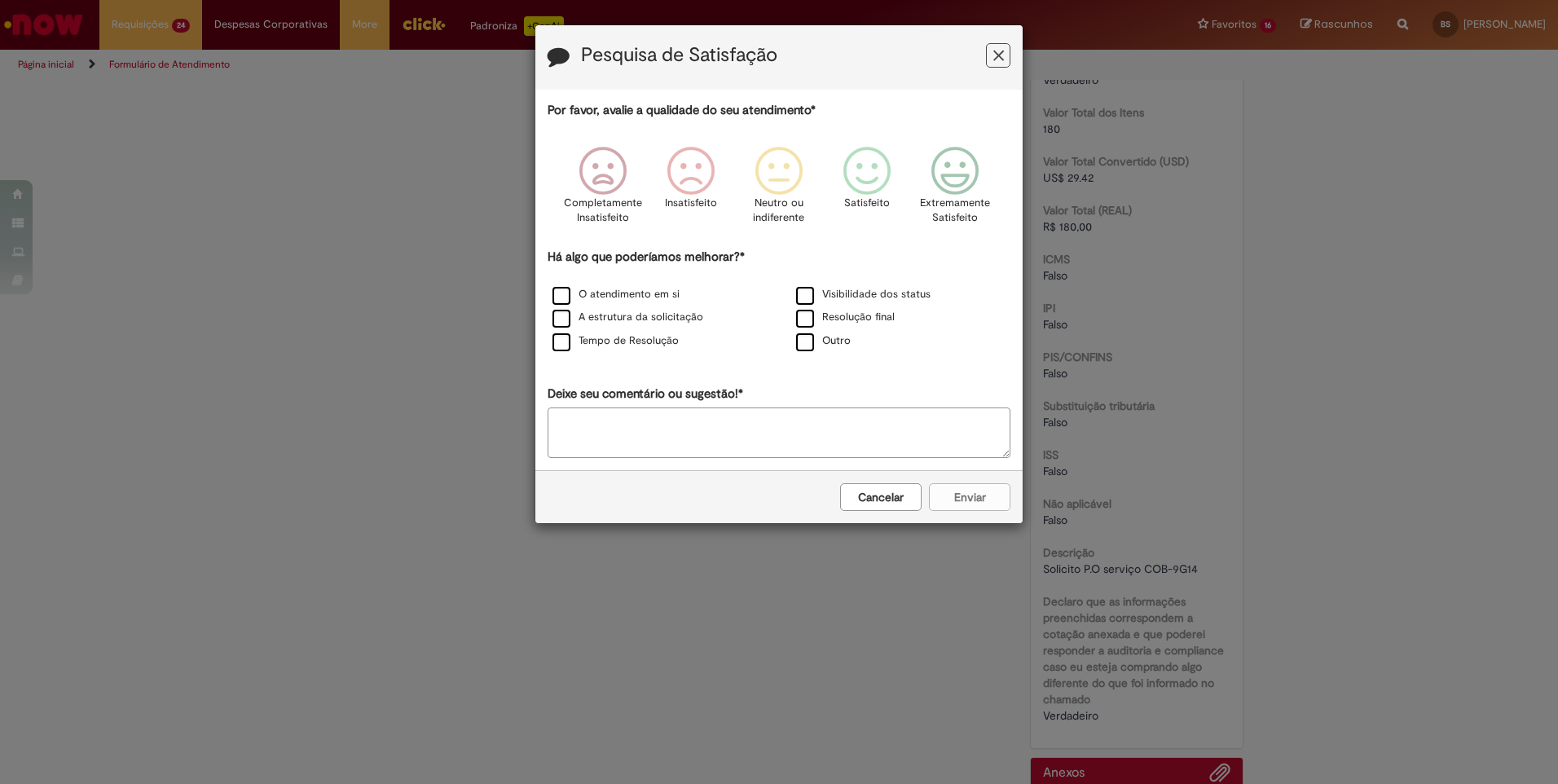
scroll to position [1504, 0]
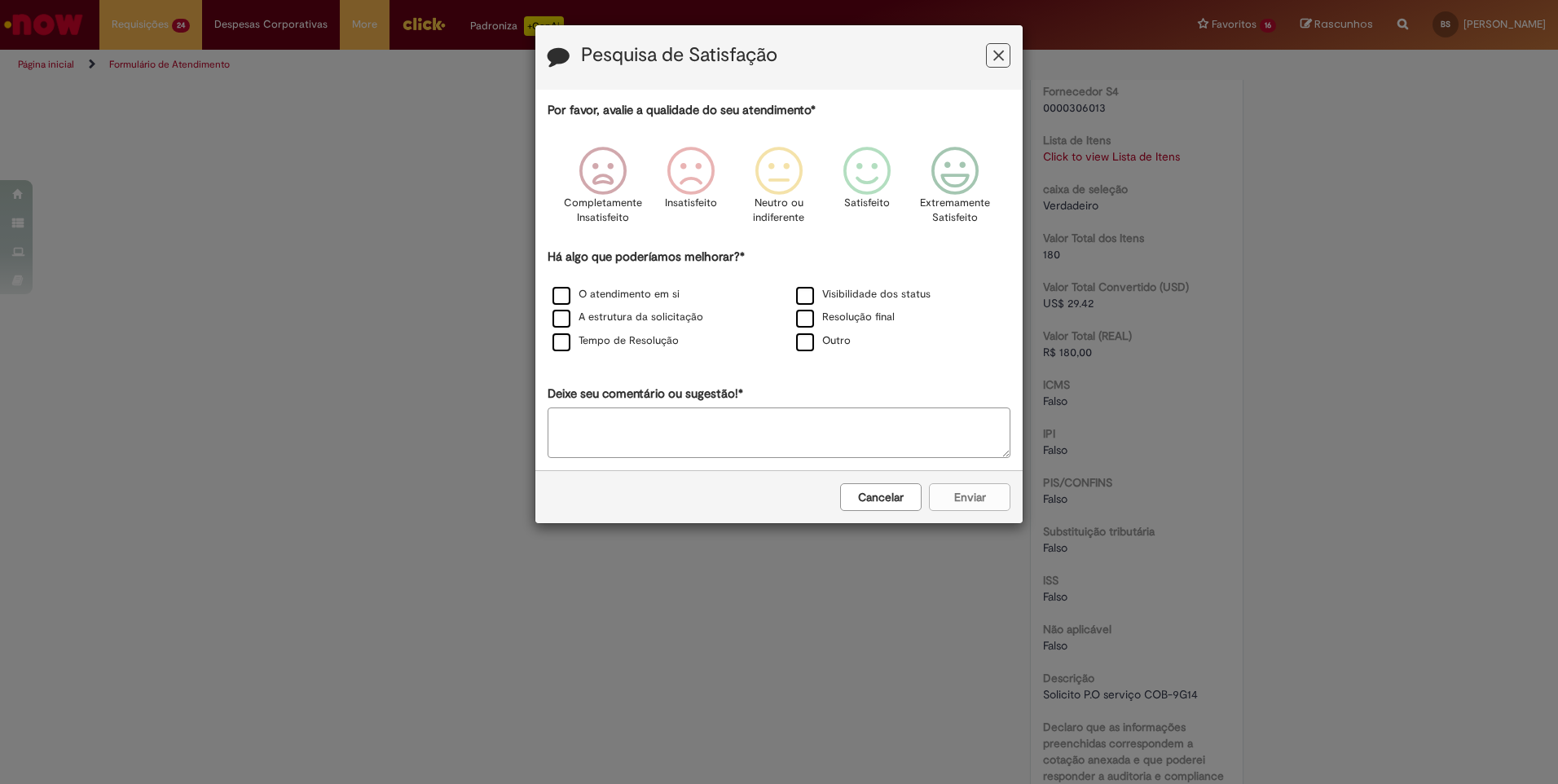
click at [994, 55] on icon "Feedback" at bounding box center [999, 56] width 11 height 17
